Goal: Transaction & Acquisition: Purchase product/service

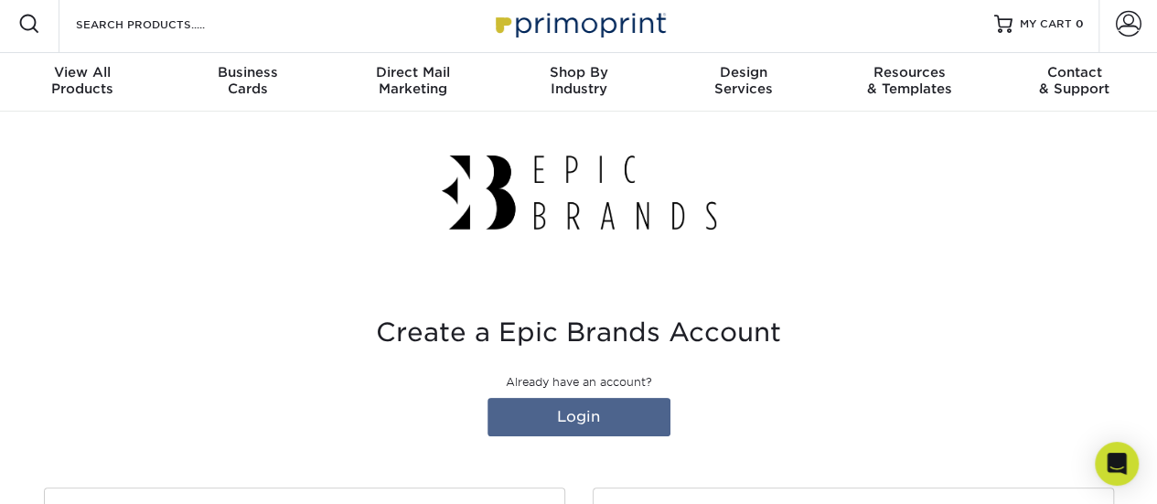
scroll to position [12, 0]
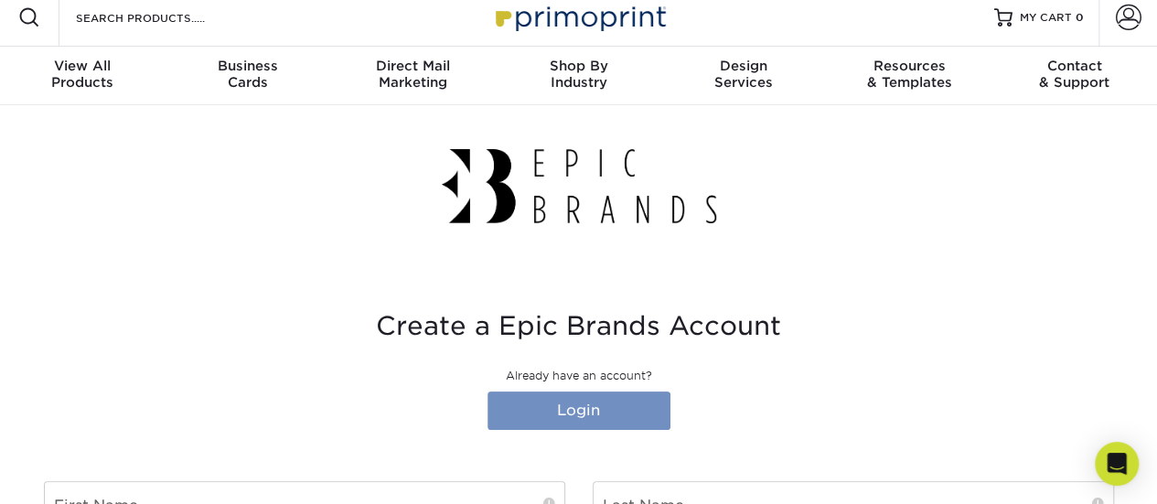
type input "Director of Food, Beverage and Restaurant Operations"
click at [587, 402] on link "Login" at bounding box center [579, 411] width 183 height 38
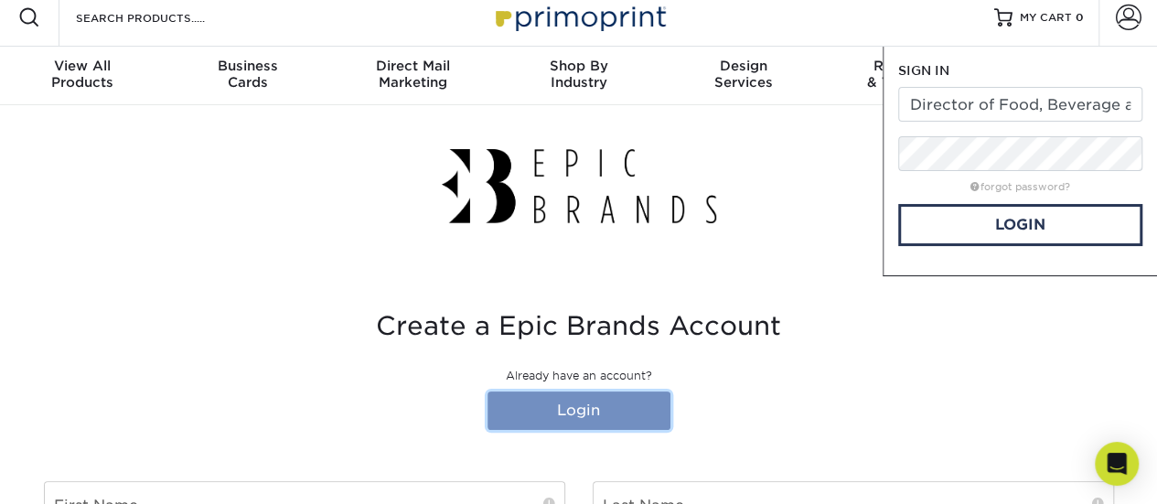
scroll to position [0, 0]
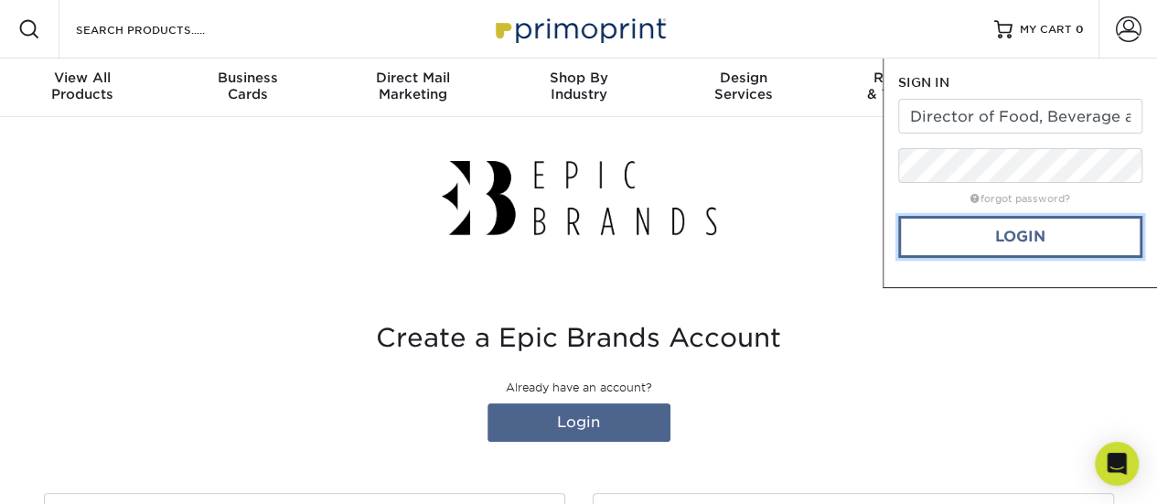
click at [970, 237] on link "Login" at bounding box center [1020, 237] width 244 height 42
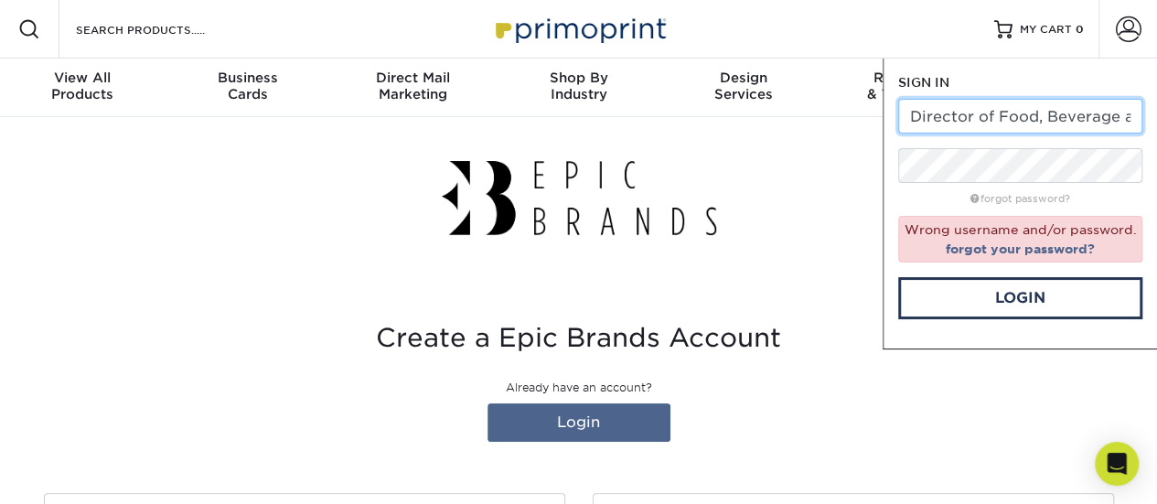
click at [1026, 127] on input "Director of Food, Beverage and Restaurant Operations" at bounding box center [1020, 116] width 244 height 35
drag, startPoint x: 915, startPoint y: 120, endPoint x: 1167, endPoint y: 130, distance: 252.7
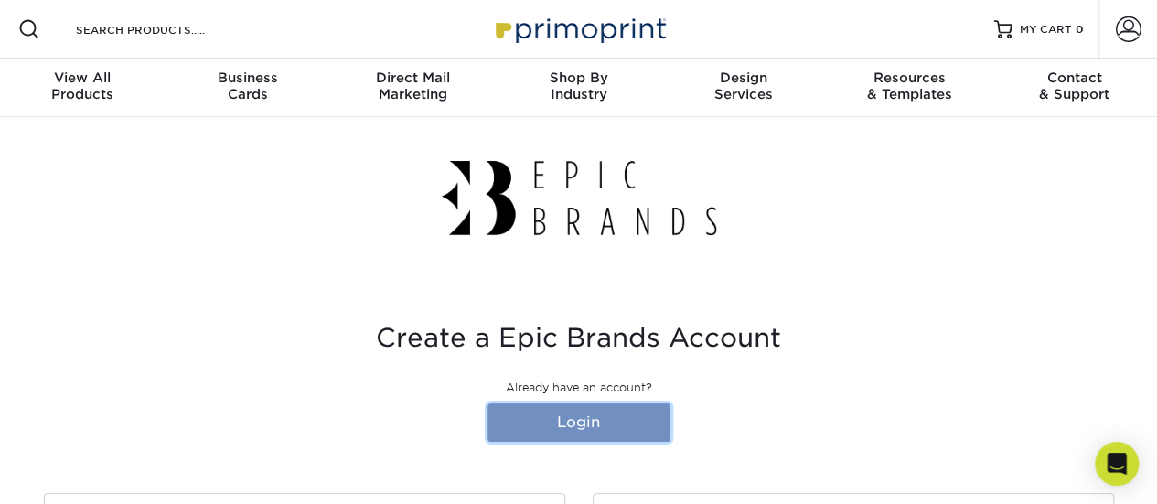
click at [572, 416] on link "Login" at bounding box center [579, 422] width 183 height 38
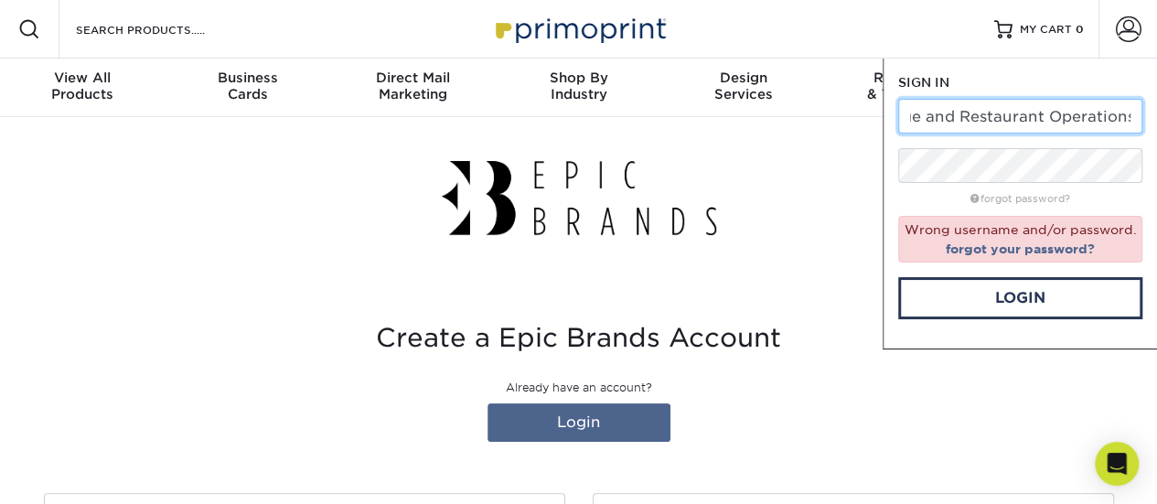
type input "D"
type input "chad.hart@epicb.com"
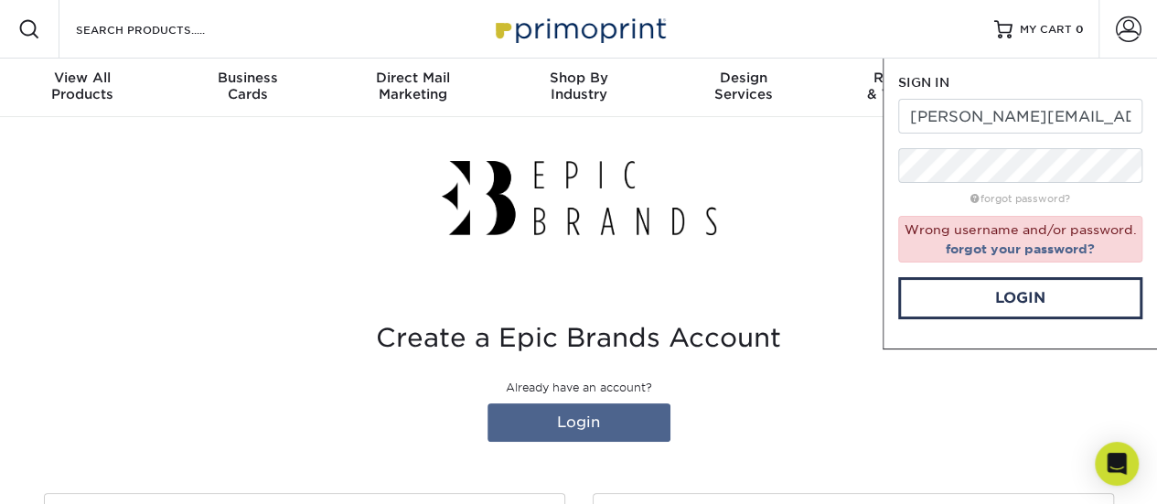
click at [1048, 68] on div "SIGN IN CREATE AN ACCOUNT chad.hart@epicb.com forgot password? Wrong username a…" at bounding box center [1020, 204] width 274 height 291
click at [1022, 303] on link "Login" at bounding box center [1020, 298] width 244 height 42
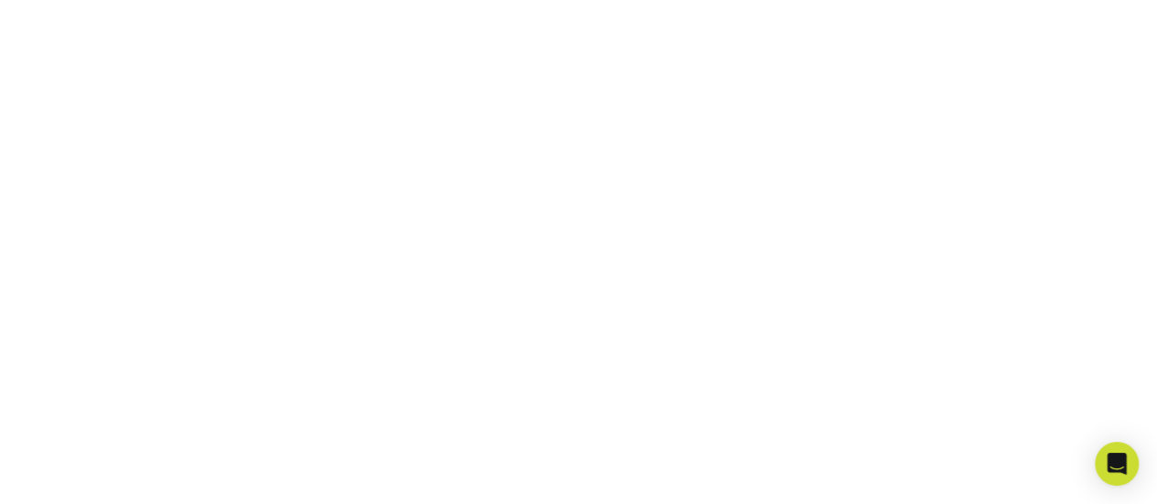
scroll to position [433, 0]
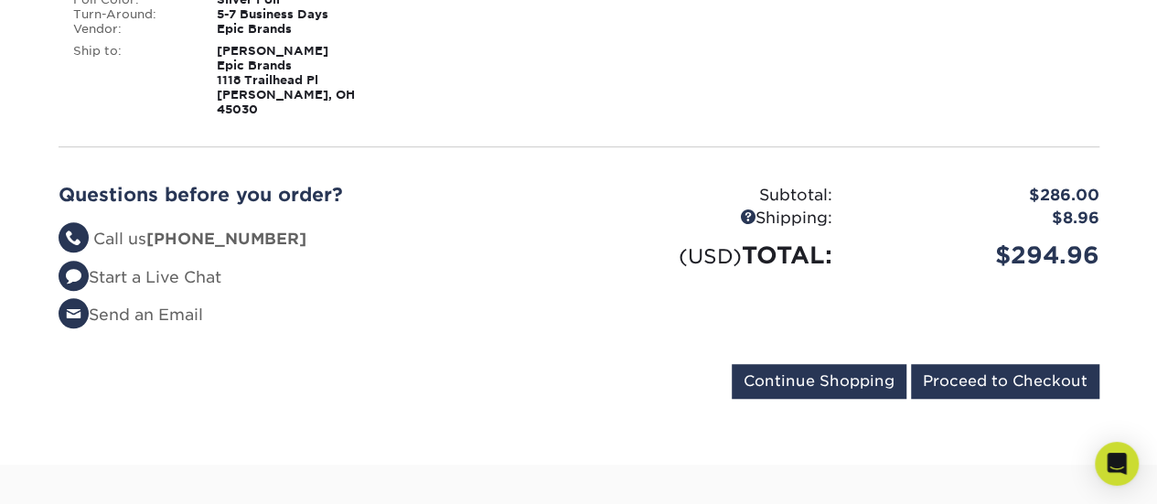
scroll to position [588, 0]
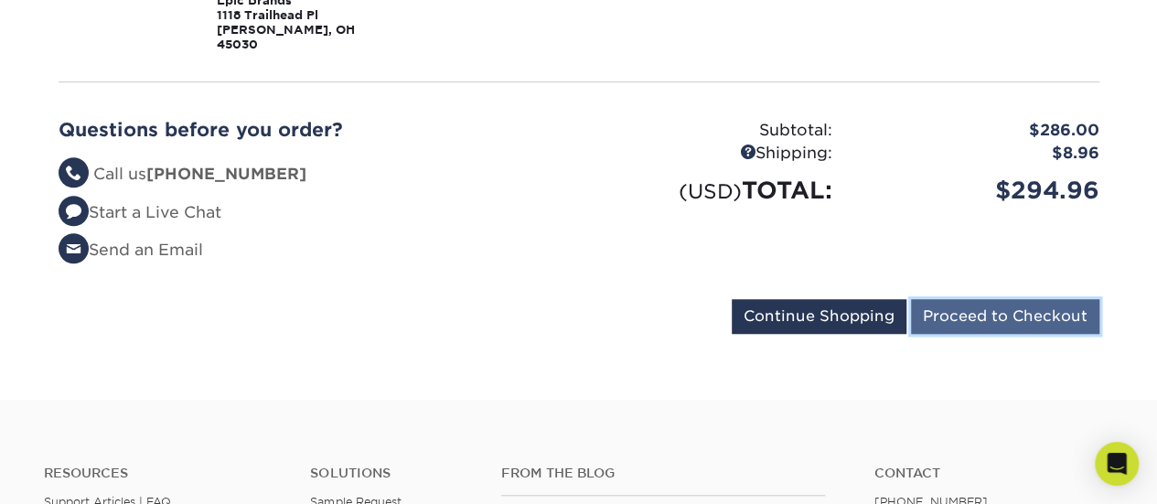
click at [1021, 308] on input "Proceed to Checkout" at bounding box center [1005, 316] width 188 height 35
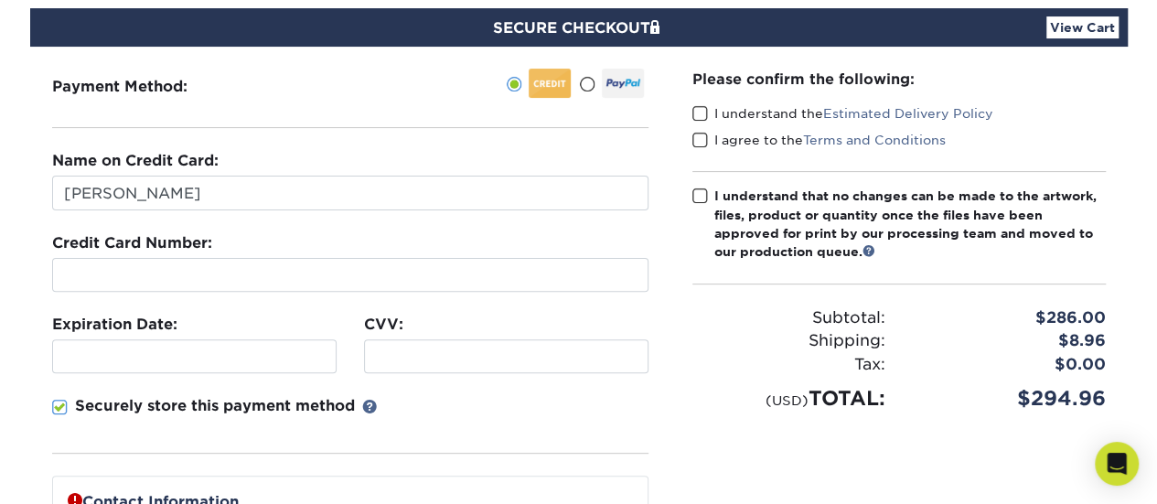
scroll to position [159, 0]
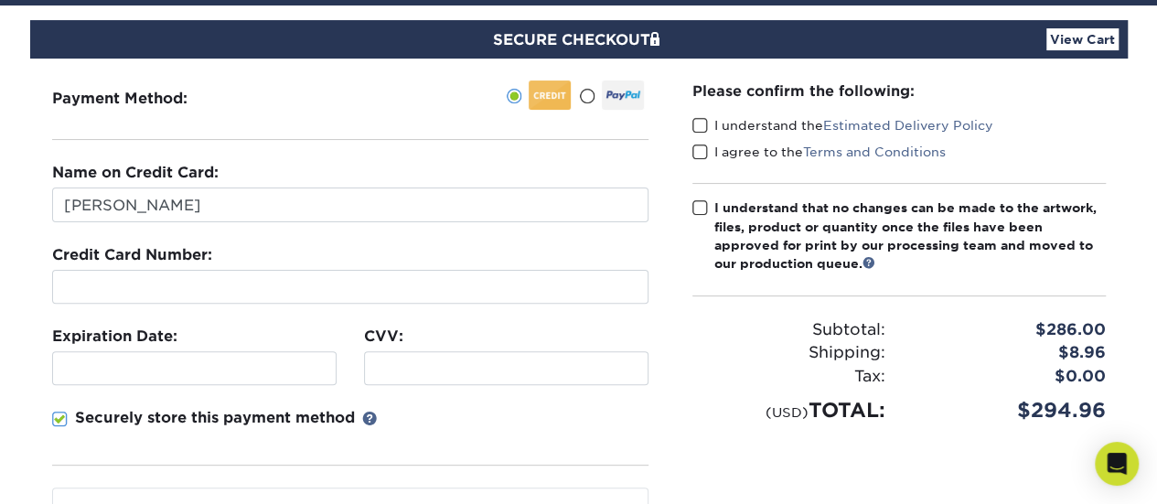
click at [693, 122] on span at bounding box center [700, 125] width 16 height 17
click at [0, 0] on input "I understand the Estimated Delivery Policy" at bounding box center [0, 0] width 0 height 0
click at [704, 144] on span at bounding box center [700, 152] width 16 height 17
click at [0, 0] on input "I agree to the Terms and Conditions" at bounding box center [0, 0] width 0 height 0
click at [699, 209] on span at bounding box center [700, 207] width 16 height 17
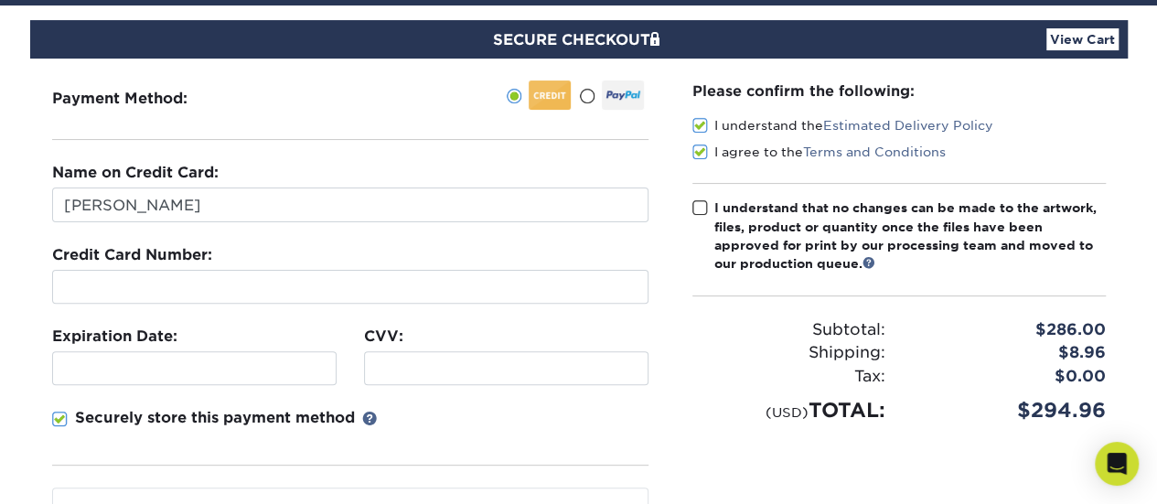
click at [0, 0] on input "I understand that no changes can be made to the artwork, files, product or quan…" at bounding box center [0, 0] width 0 height 0
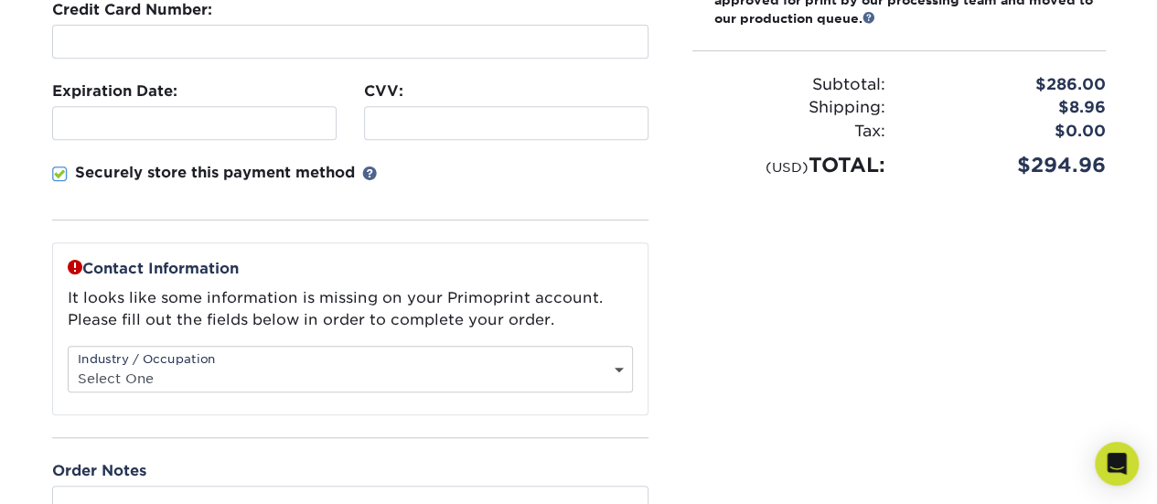
scroll to position [424, 0]
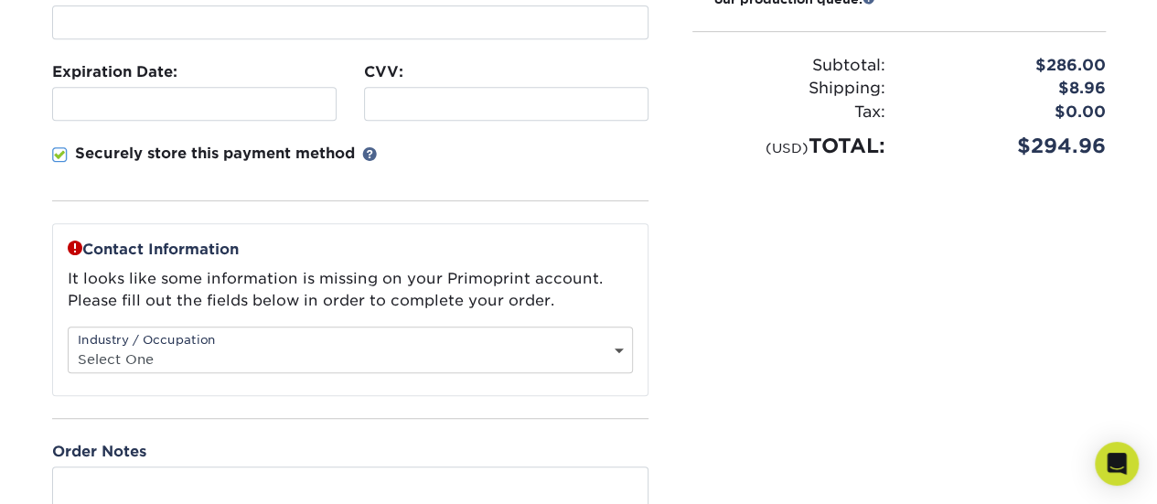
click at [617, 346] on select "Select One Administrative Executive Human Resources Construction Education Ente…" at bounding box center [351, 359] width 564 height 27
select select "10"
click at [69, 346] on select "Select One Administrative Executive Human Resources Construction Education Ente…" at bounding box center [351, 359] width 564 height 27
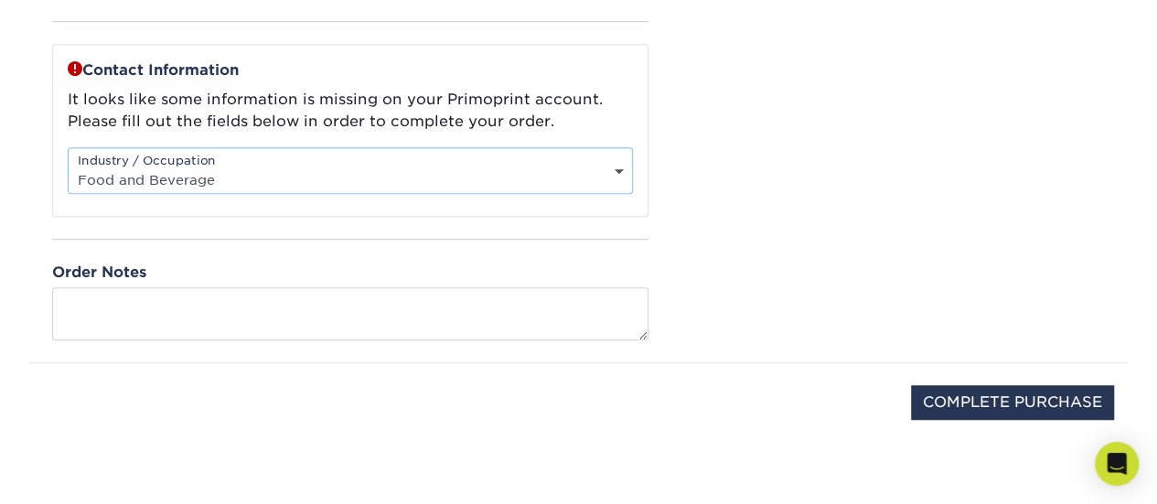
scroll to position [617, 0]
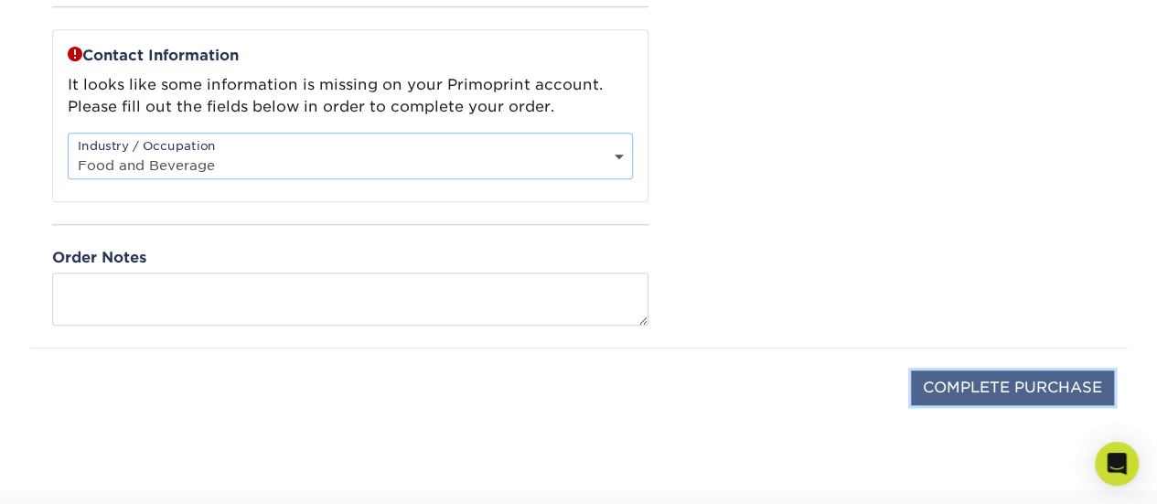
click at [1050, 376] on input "COMPLETE PURCHASE" at bounding box center [1012, 387] width 203 height 35
type input "PROCESSING, PLEASE WAIT..."
